Goal: Information Seeking & Learning: Find contact information

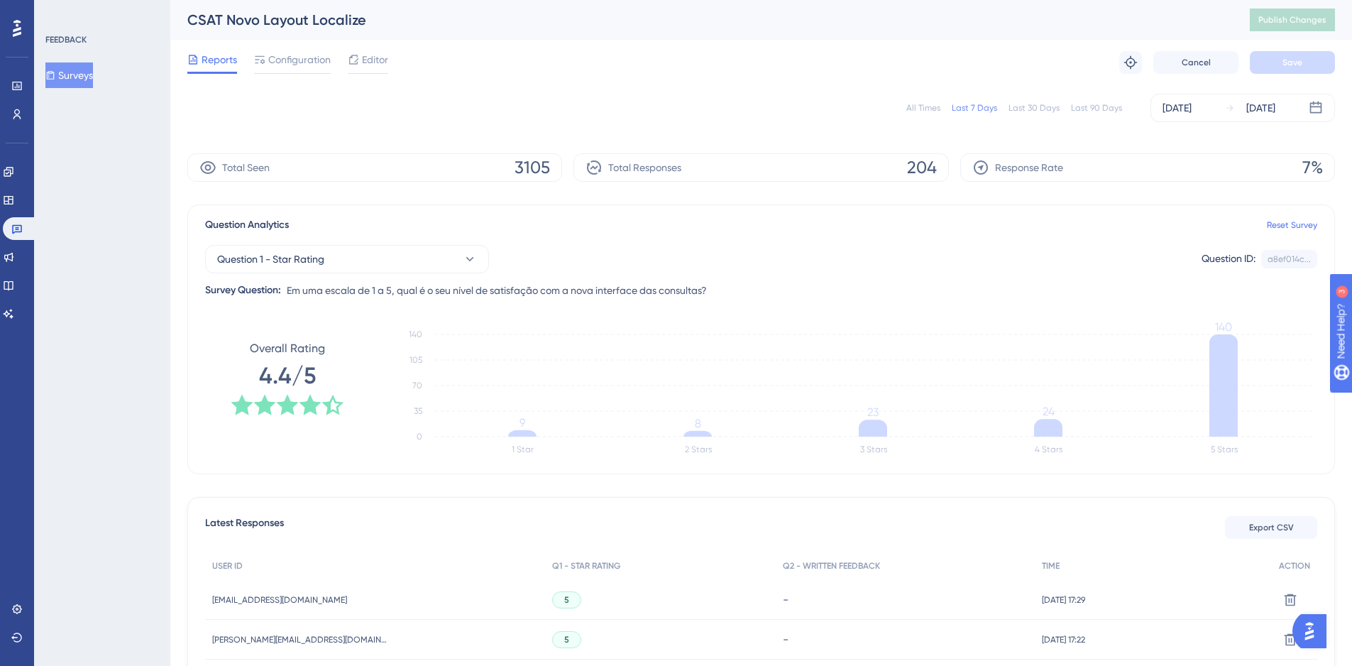
click at [75, 79] on button "Surveys" at bounding box center [69, 75] width 48 height 26
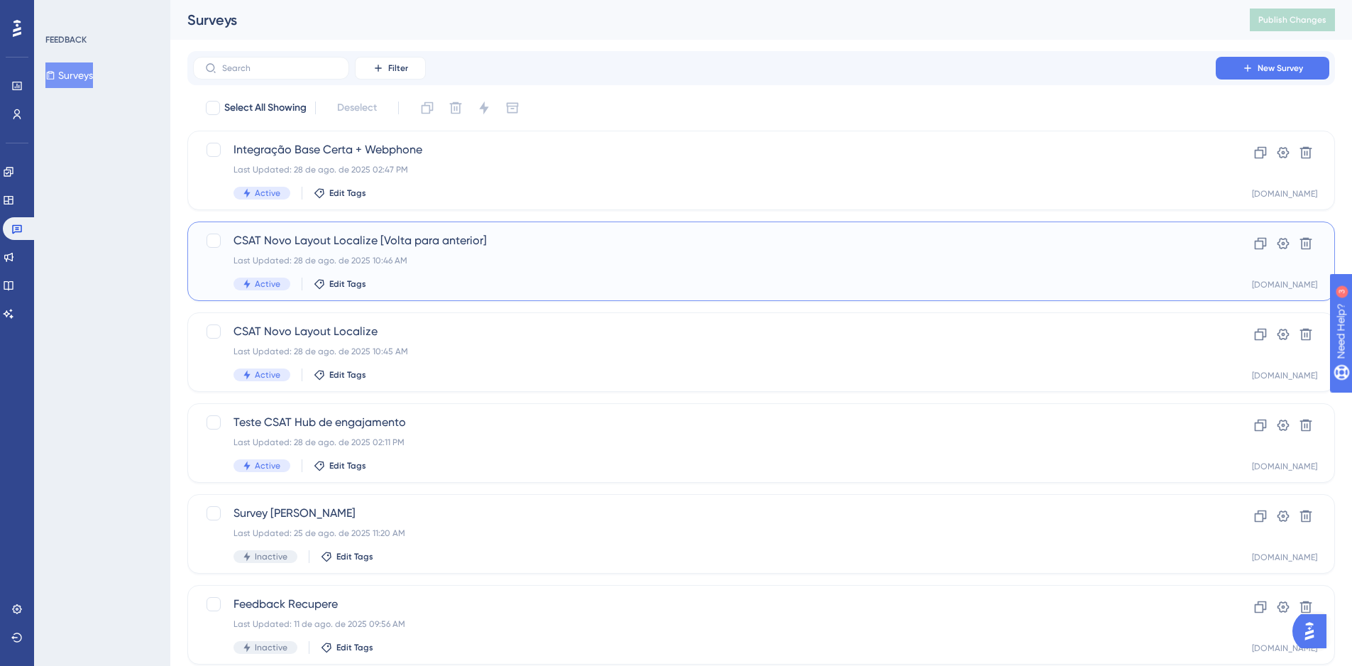
click at [397, 276] on div "CSAT Novo Layout Localize [Volta para anterior] Last Updated: 28 de ago. de 202…" at bounding box center [705, 261] width 942 height 58
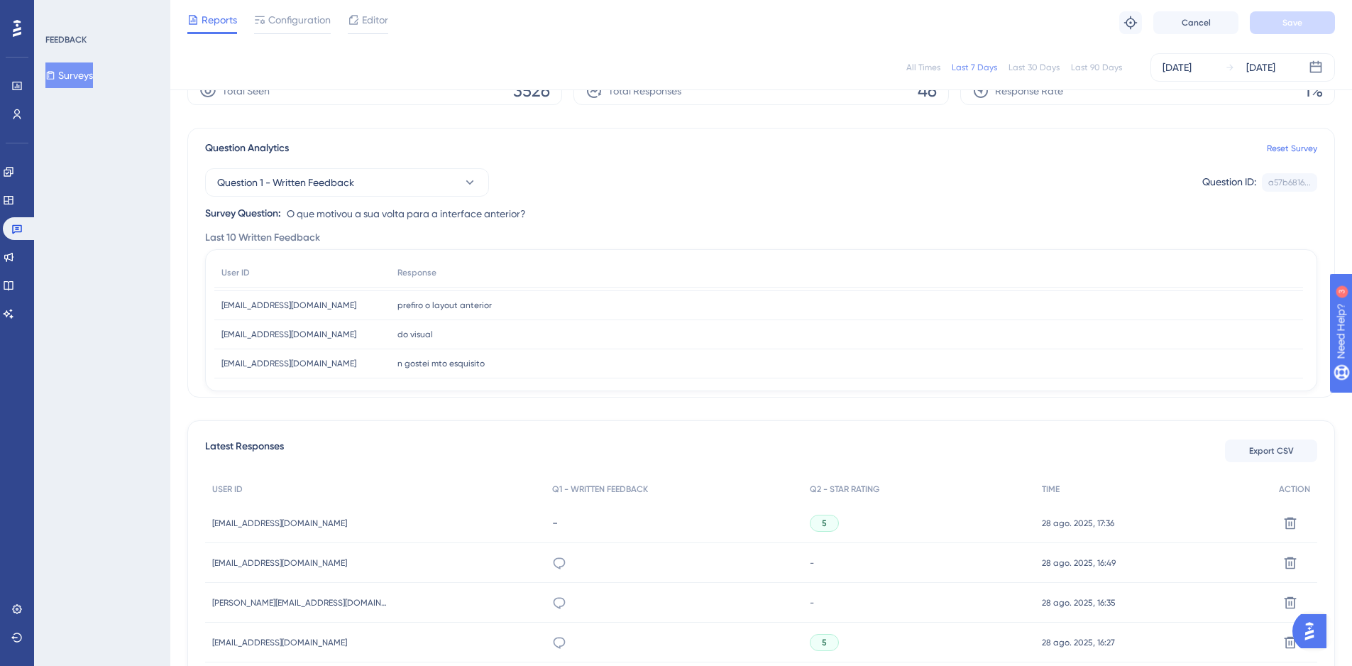
scroll to position [70, 0]
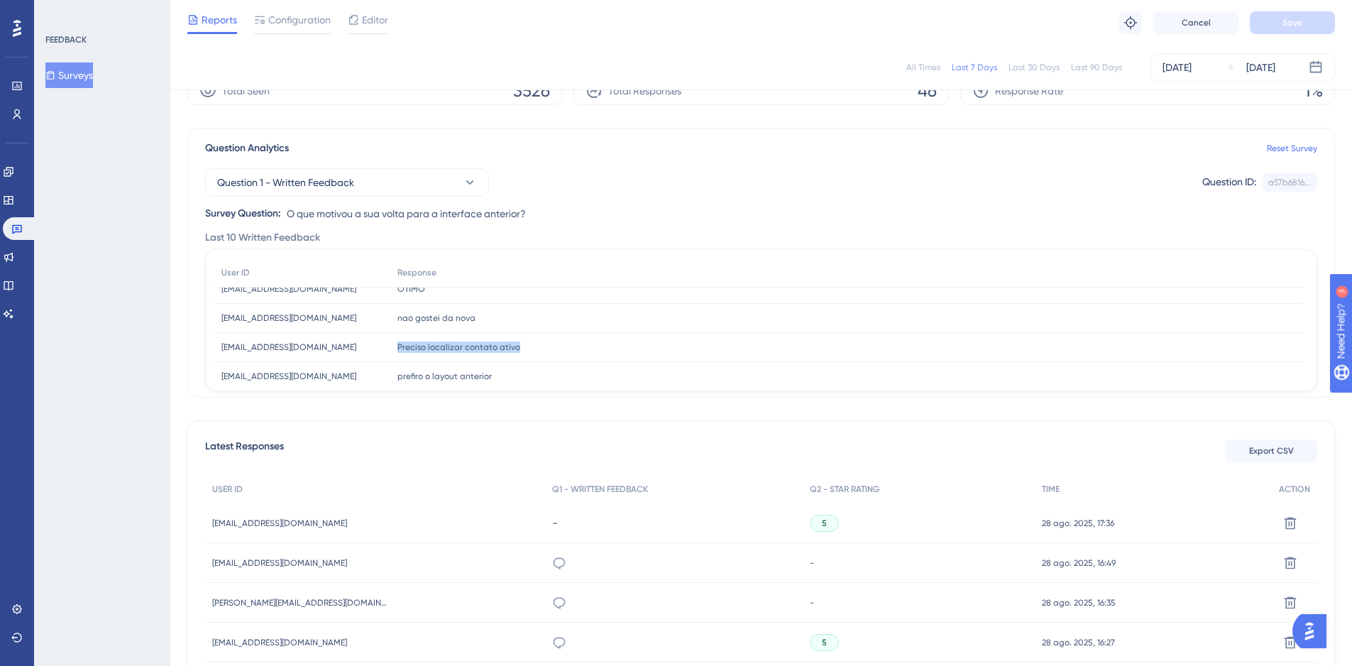
drag, startPoint x: 432, startPoint y: 351, endPoint x: 546, endPoint y: 355, distance: 113.7
click at [546, 355] on div "Preciso localizar contato ativo Preciso localizar contato ativo" at bounding box center [846, 347] width 913 height 29
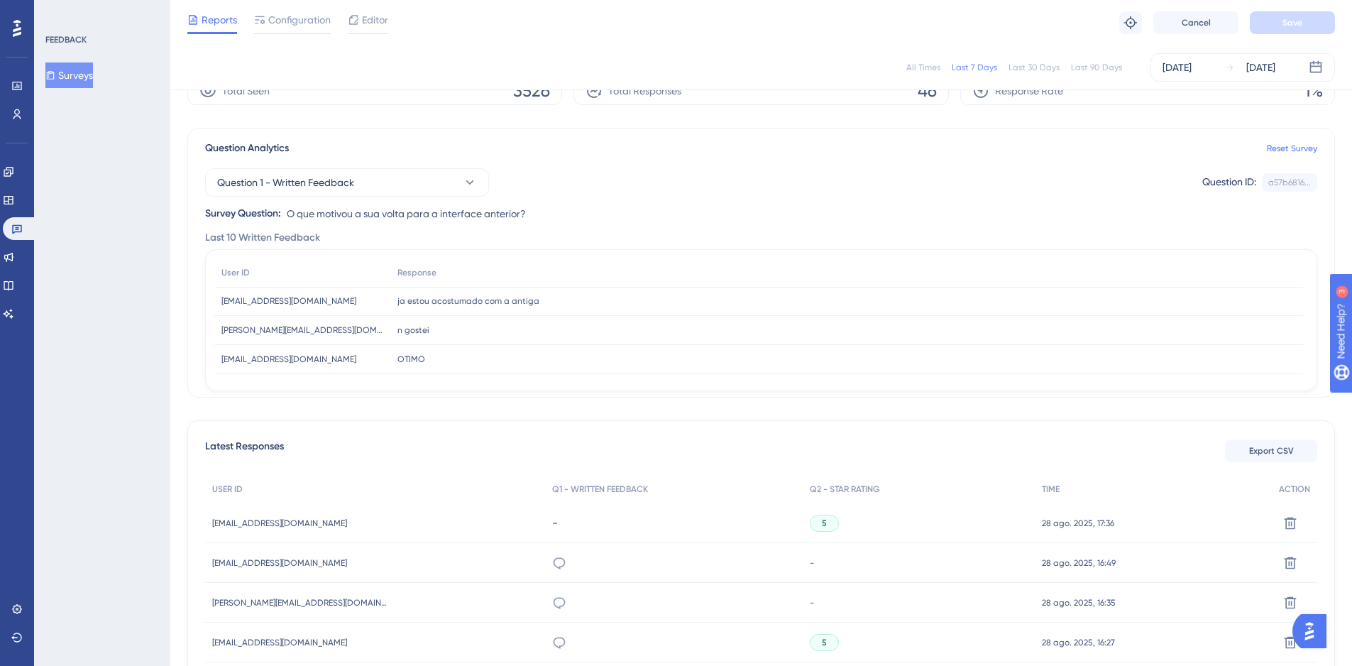
drag, startPoint x: 432, startPoint y: 354, endPoint x: 385, endPoint y: 354, distance: 47.6
click at [0, 0] on div "[PERSON_NAME][EMAIL_ADDRESS][DOMAIN_NAME] [PERSON_NAME][DOMAIN_NAME][EMAIL_ADDR…" at bounding box center [0, 0] width 0 height 0
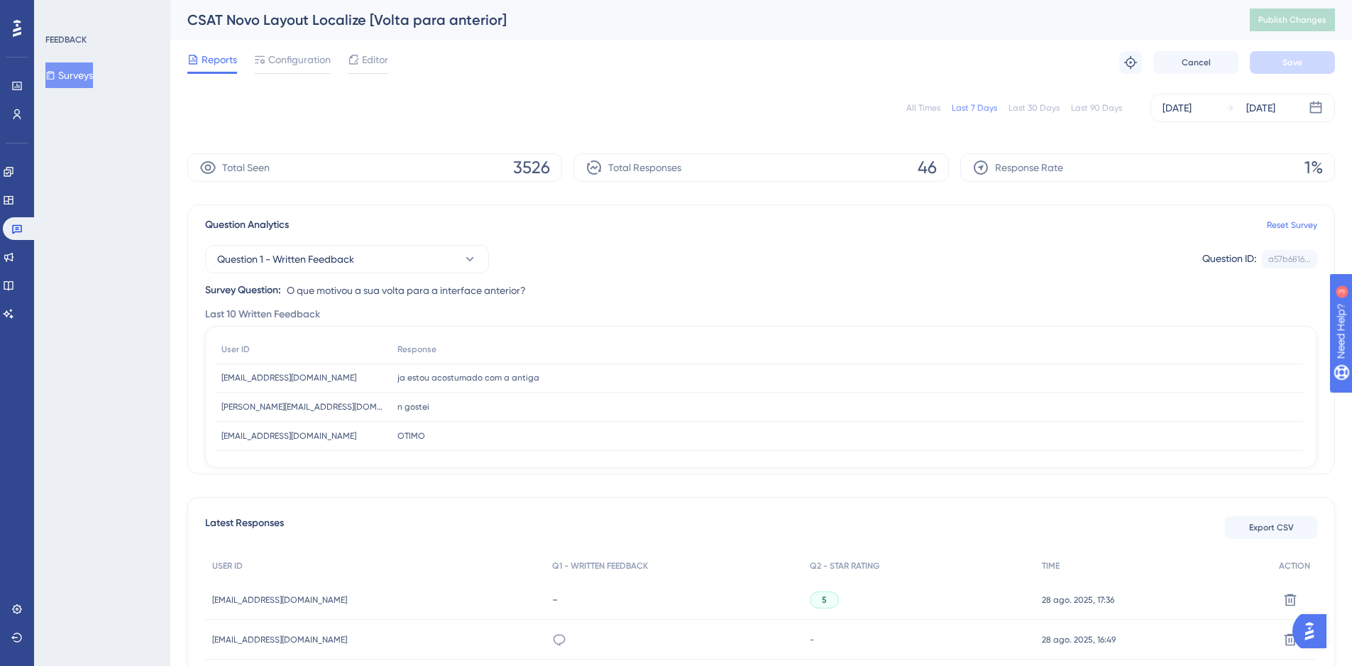
click at [395, 379] on div "ja estou acostumado com a antiga ja estou acostumado com a antiga" at bounding box center [846, 377] width 913 height 29
drag, startPoint x: 396, startPoint y: 379, endPoint x: 555, endPoint y: 400, distance: 160.3
click at [555, 400] on div "User ID Response [EMAIL_ADDRESS][DOMAIN_NAME] [EMAIL_ADDRESS][DOMAIN_NAME] ja e…" at bounding box center [758, 494] width 1089 height 319
click at [553, 400] on div "n gostei n gostei" at bounding box center [846, 407] width 913 height 29
